Goal: Information Seeking & Learning: Find specific fact

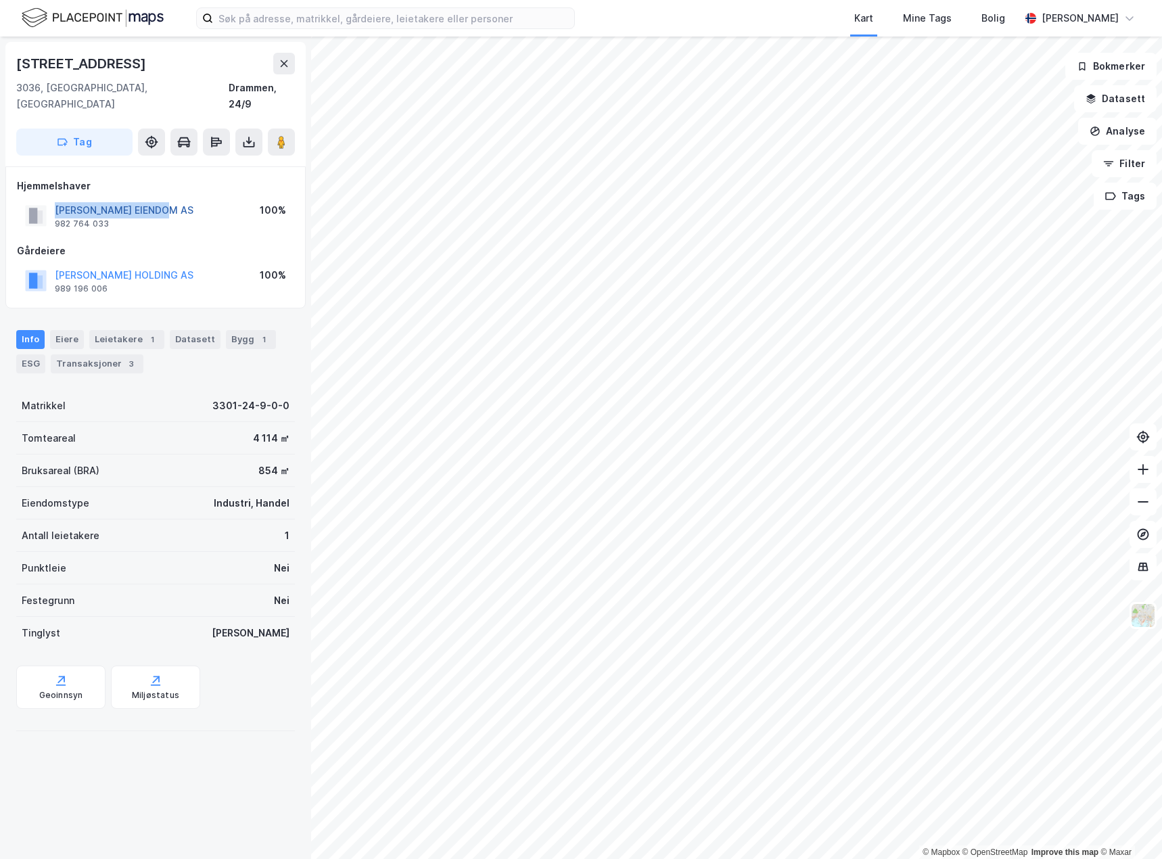
drag, startPoint x: 174, startPoint y: 191, endPoint x: 57, endPoint y: 195, distance: 116.4
click at [57, 200] on div "[PERSON_NAME] EIENDOM AS 982 764 033 100%" at bounding box center [155, 216] width 277 height 32
copy button "[PERSON_NAME] EIENDOM AS"
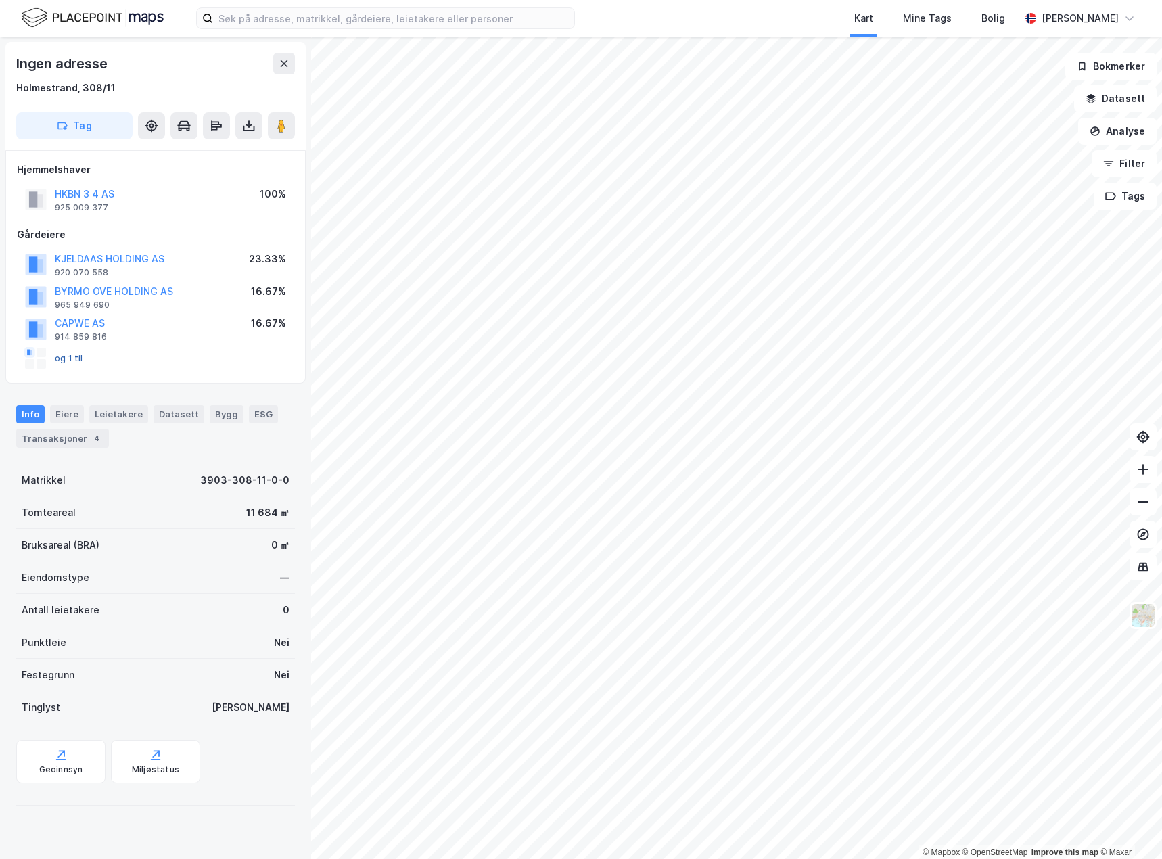
click at [0, 0] on button "og 1 til" at bounding box center [0, 0] width 0 height 0
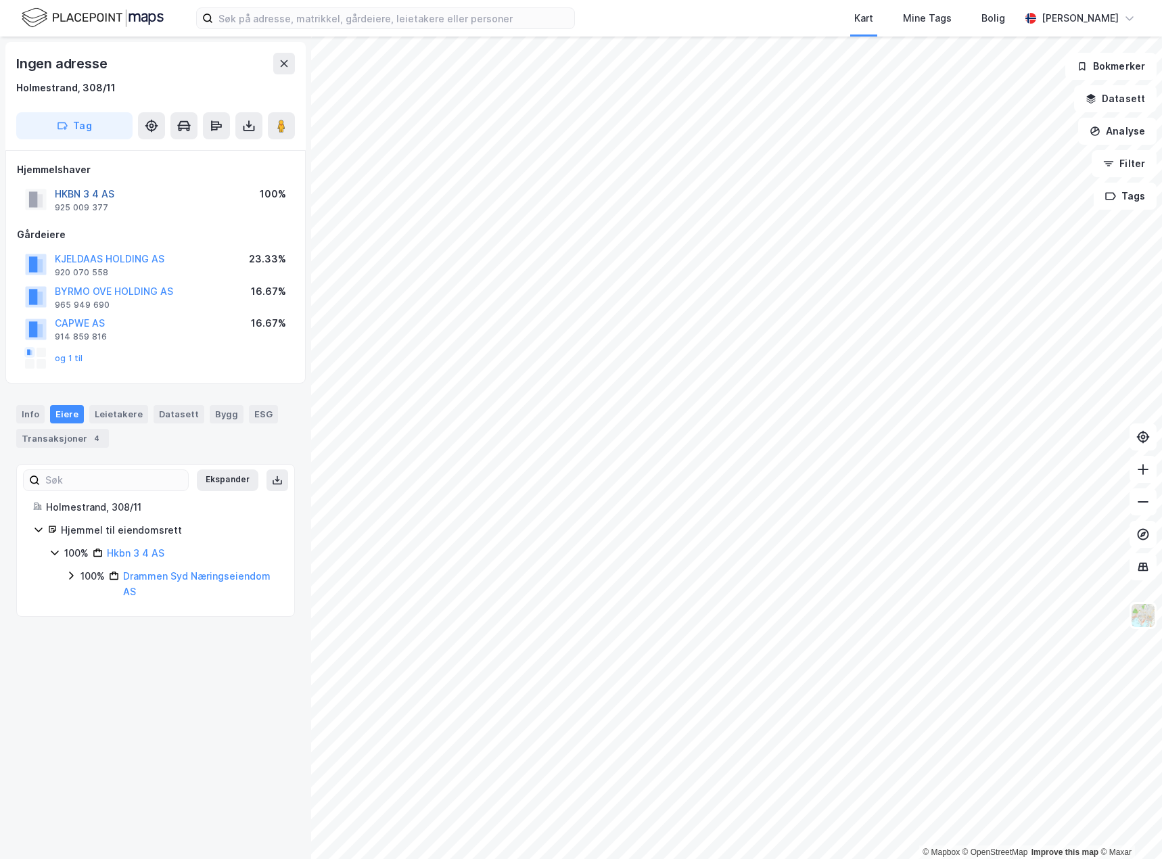
click at [0, 0] on button "HKBN 3 4 AS" at bounding box center [0, 0] width 0 height 0
